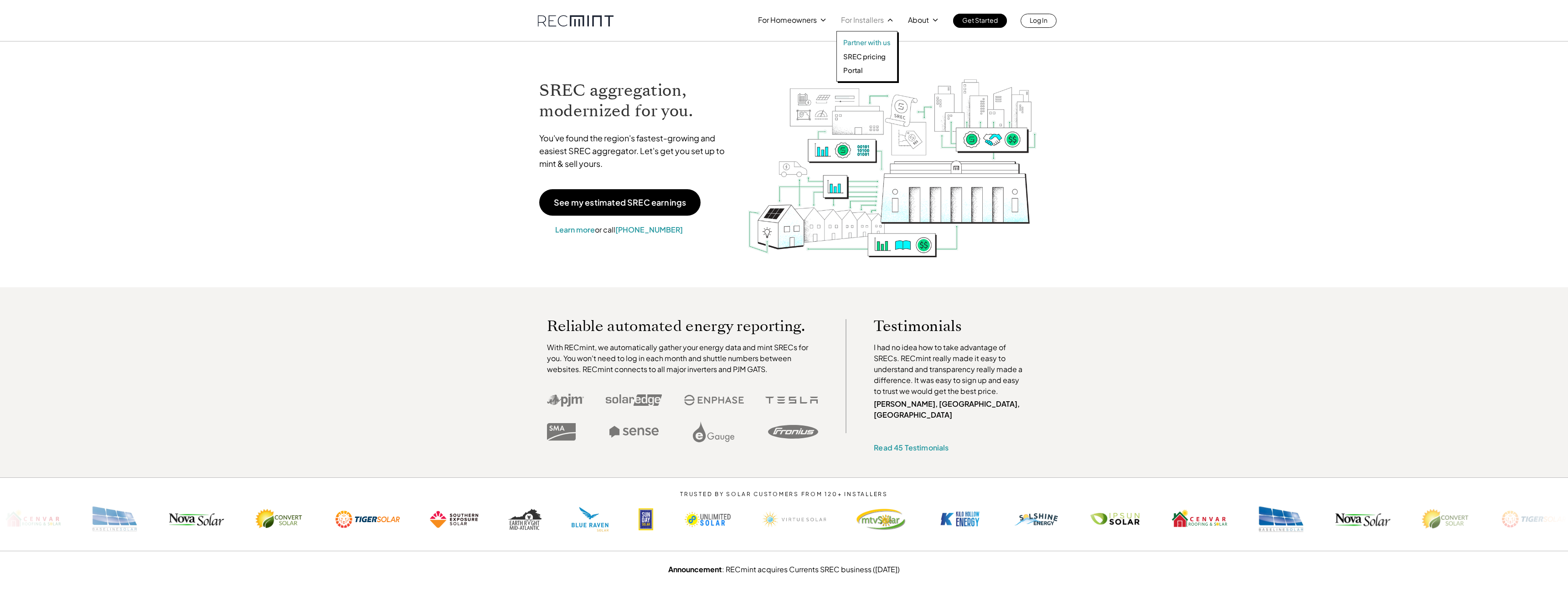
click at [877, 41] on p "Partner with us" at bounding box center [867, 42] width 47 height 9
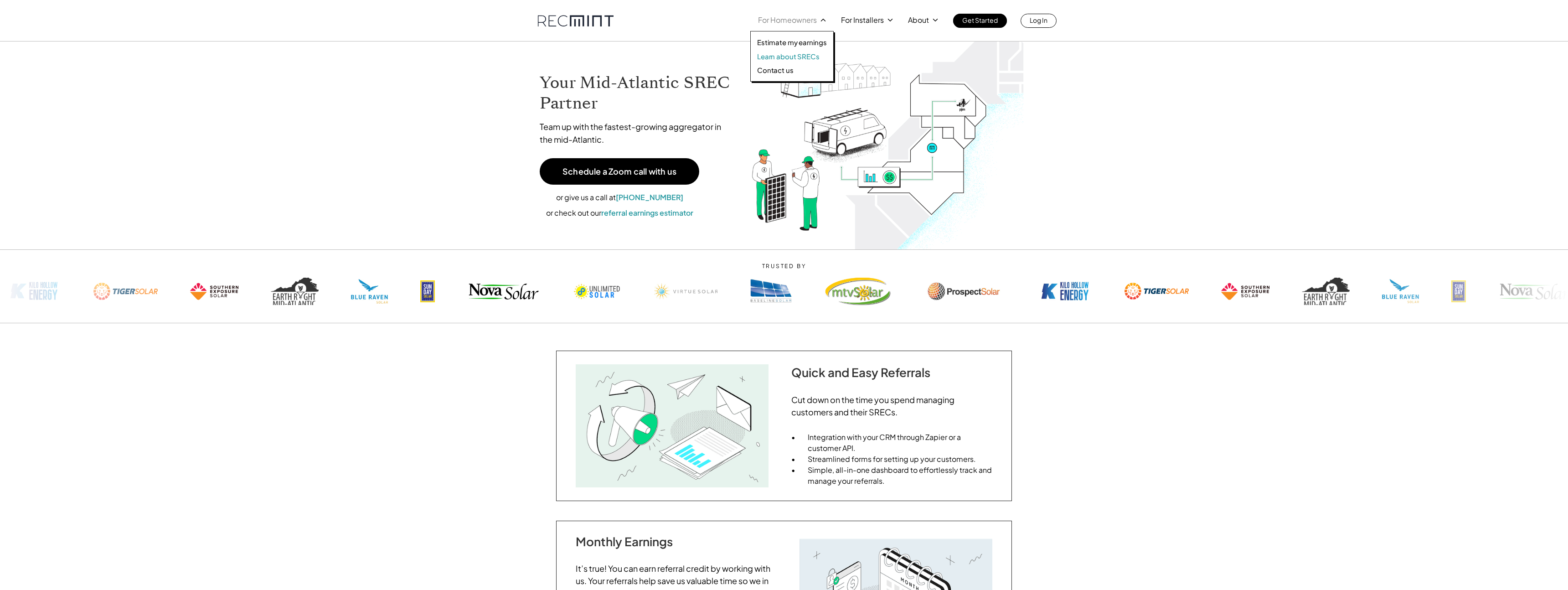
click at [792, 60] on p "Learn about SRECs" at bounding box center [788, 56] width 62 height 9
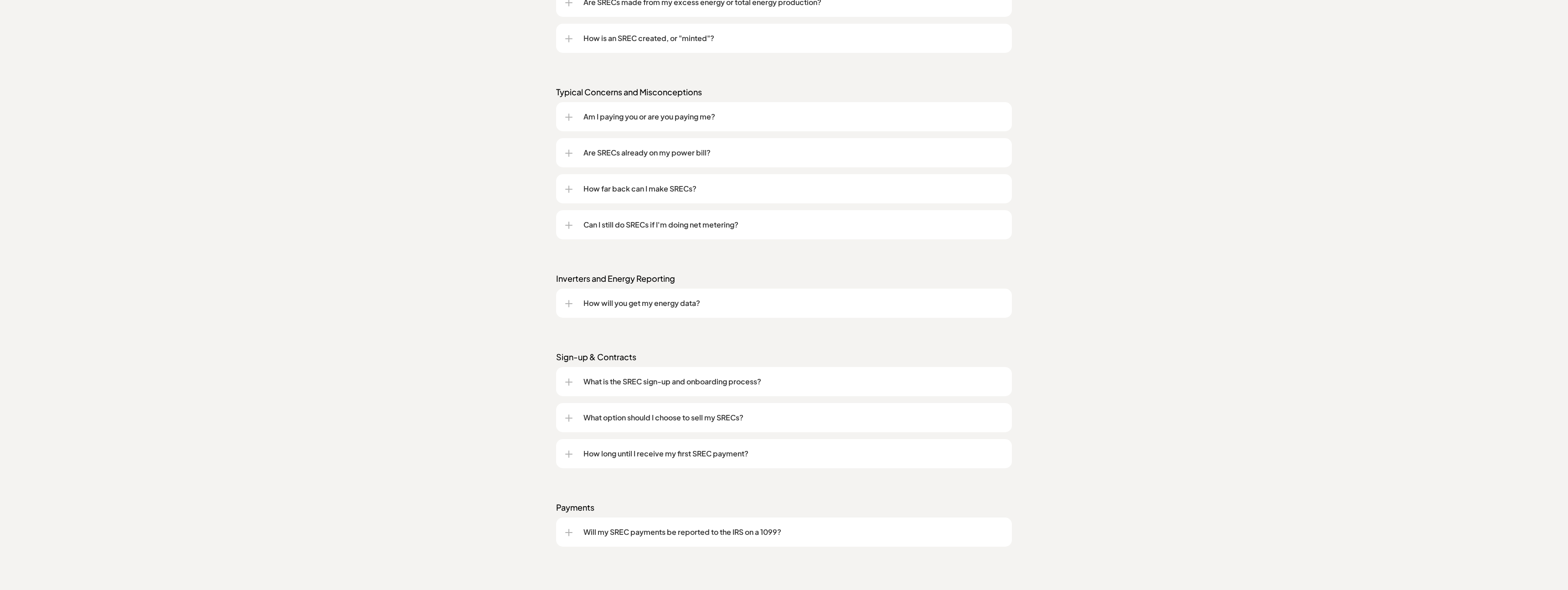
scroll to position [935, 0]
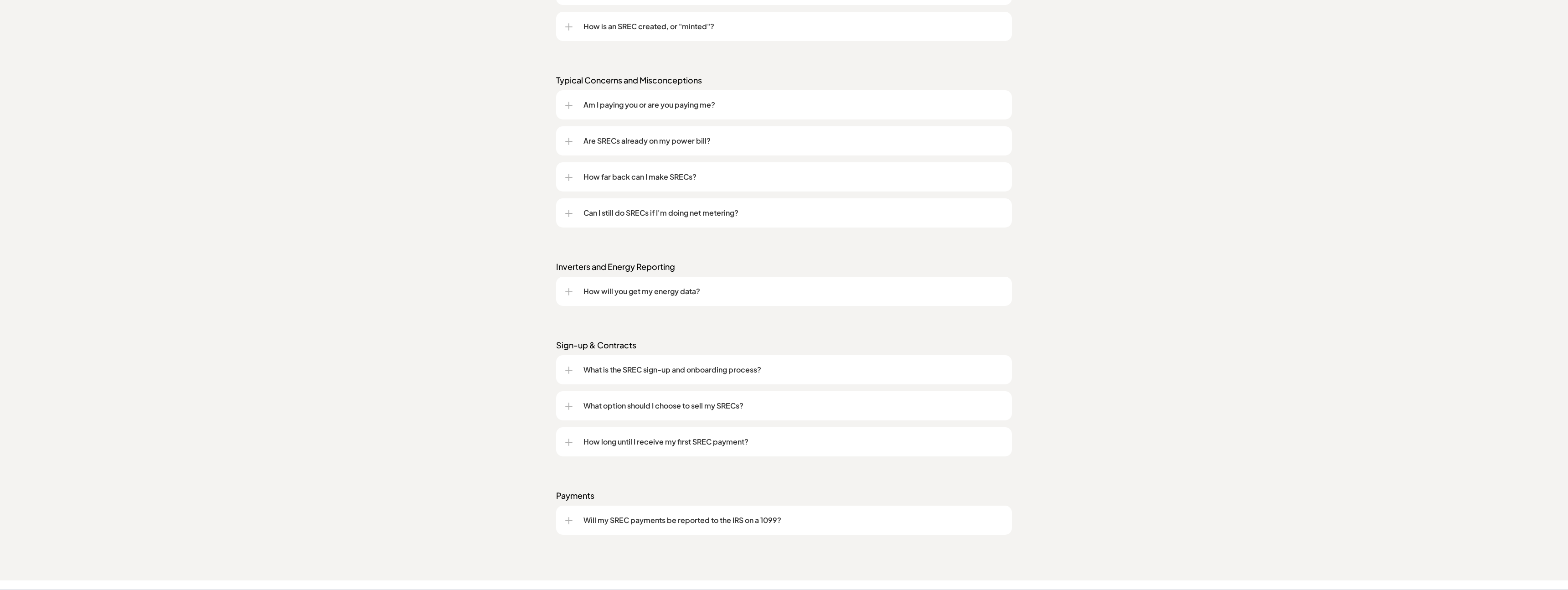
click at [572, 106] on div at bounding box center [569, 105] width 7 height 7
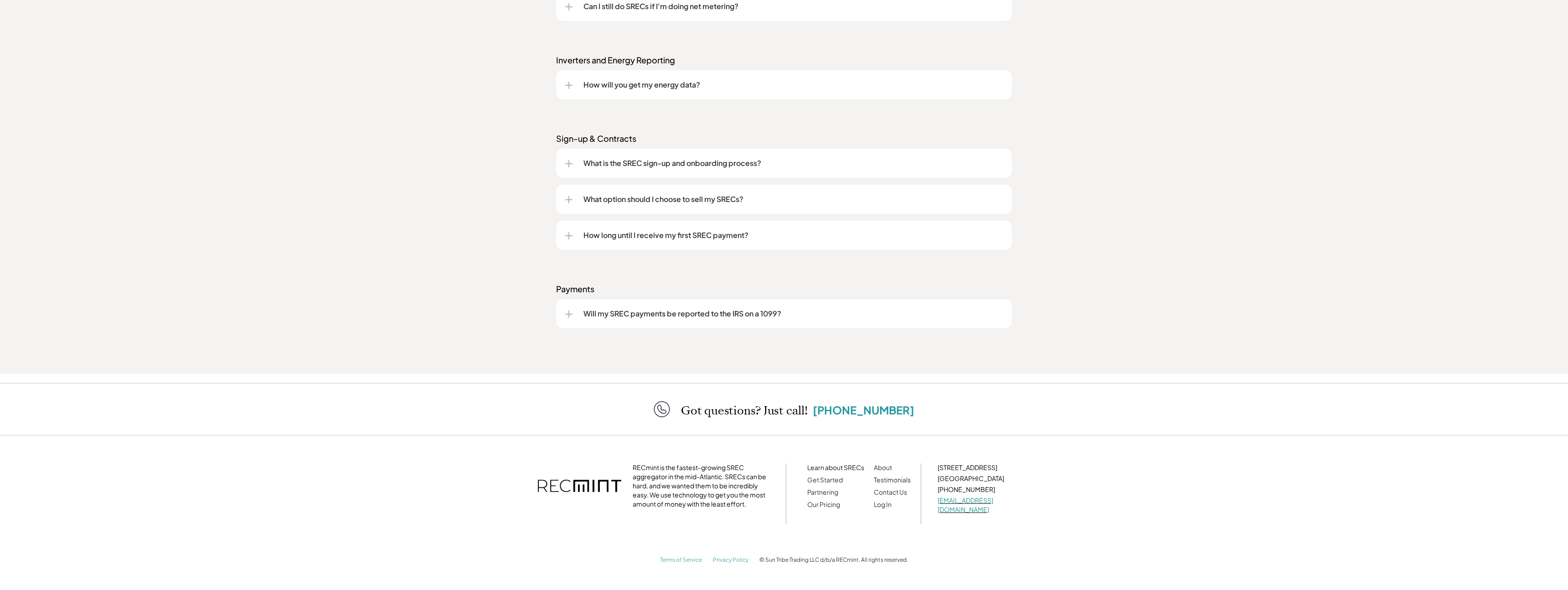
scroll to position [1193, 0]
click at [569, 314] on div at bounding box center [569, 313] width 1 height 7
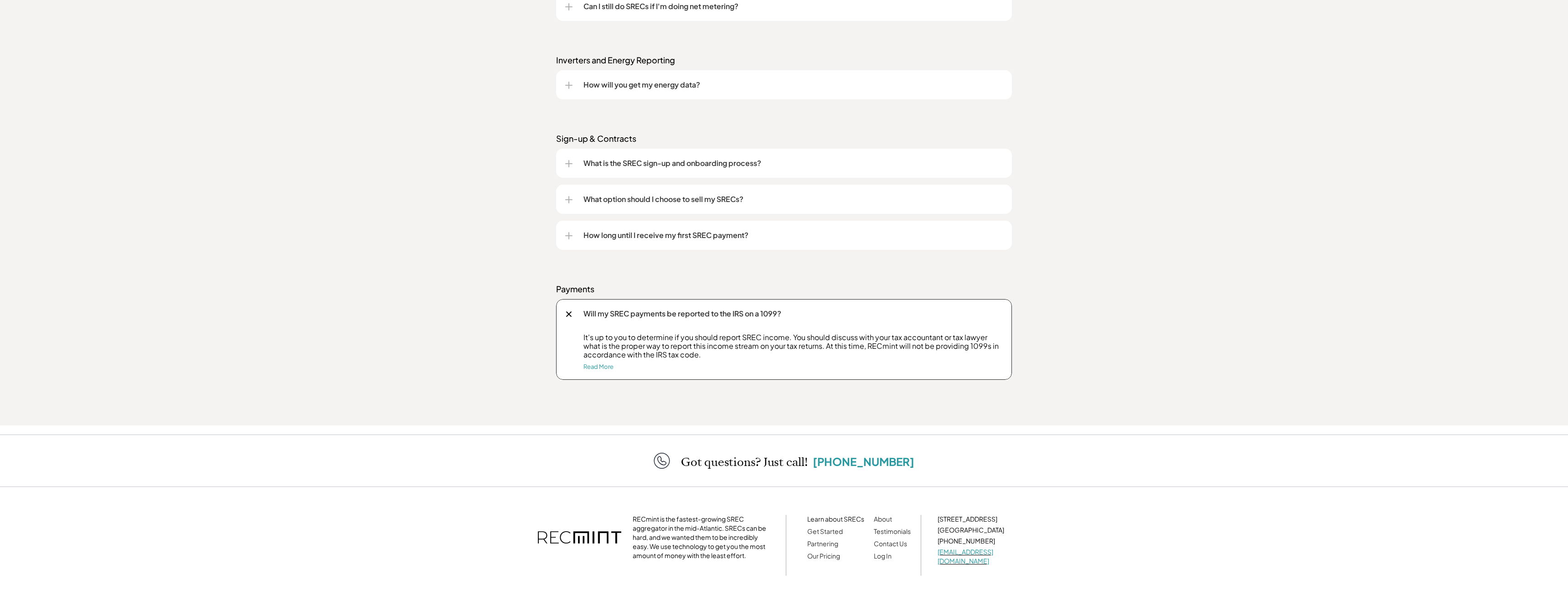
click at [569, 313] on div at bounding box center [569, 314] width 6 height 6
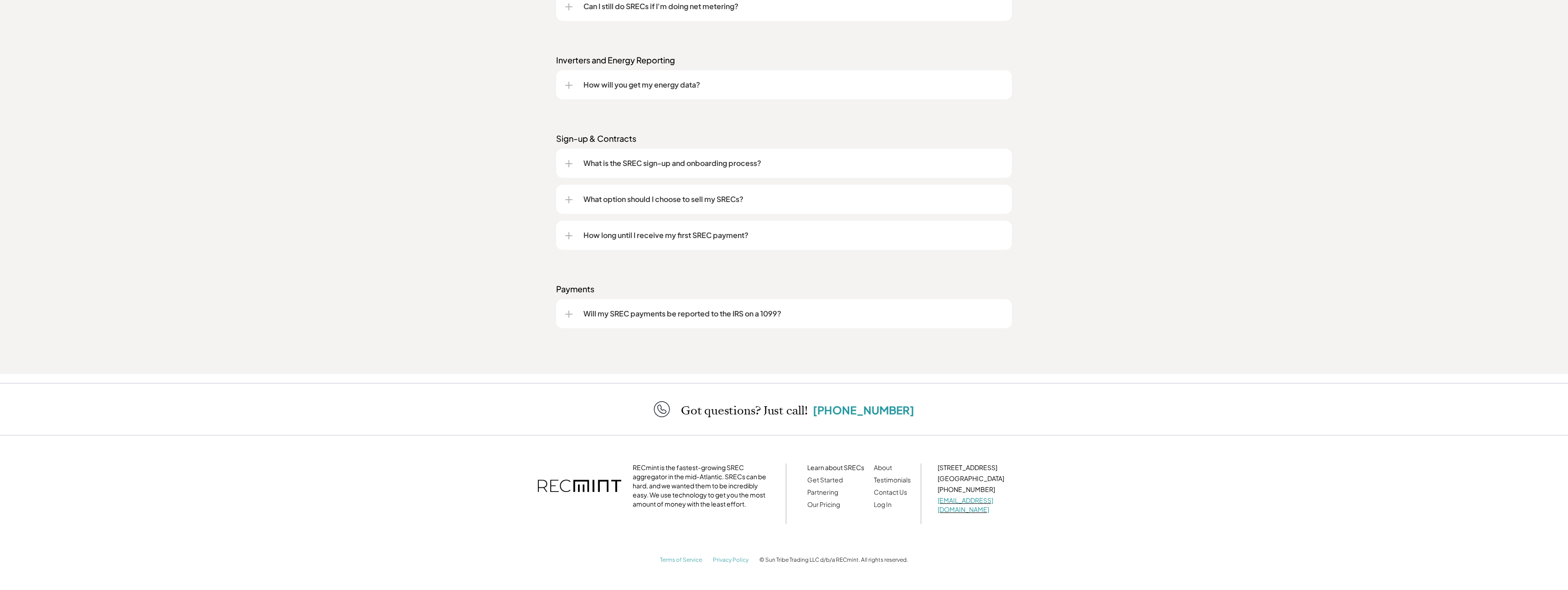
click at [567, 236] on div at bounding box center [569, 235] width 7 height 1
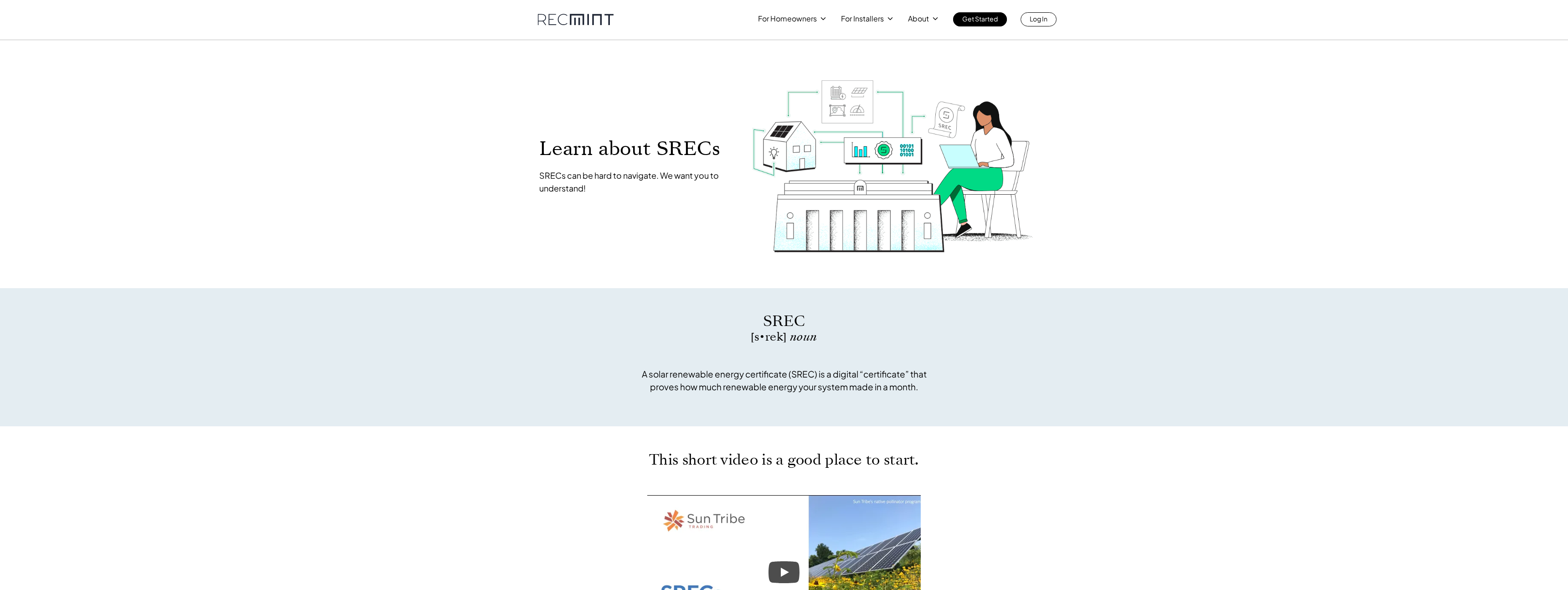
scroll to position [0, 0]
click at [781, 72] on p "Contact us" at bounding box center [775, 70] width 37 height 9
